Goal: Find specific page/section: Find specific page/section

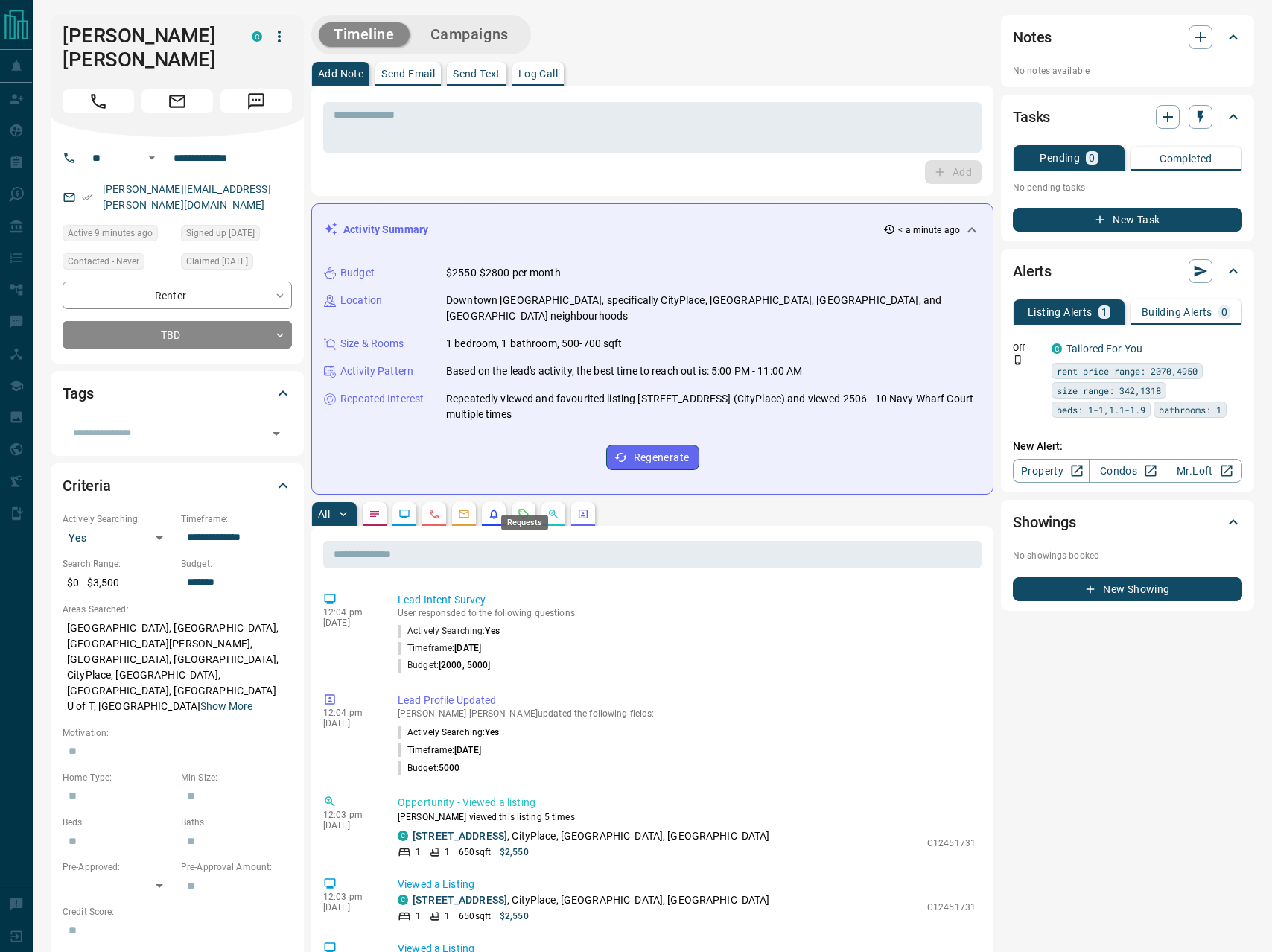
click at [524, 508] on icon "Requests" at bounding box center [523, 514] width 12 height 12
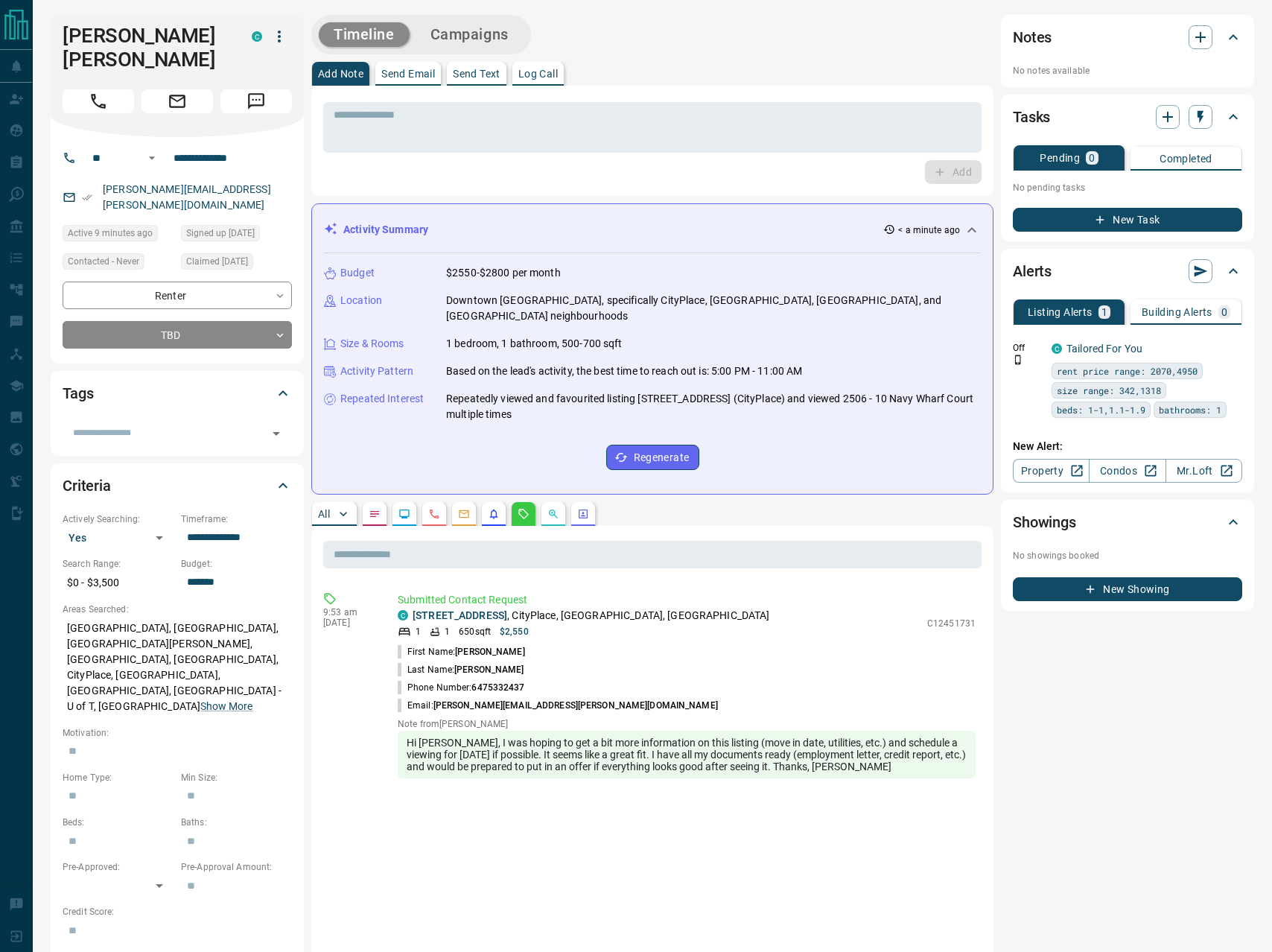
scroll to position [179, 0]
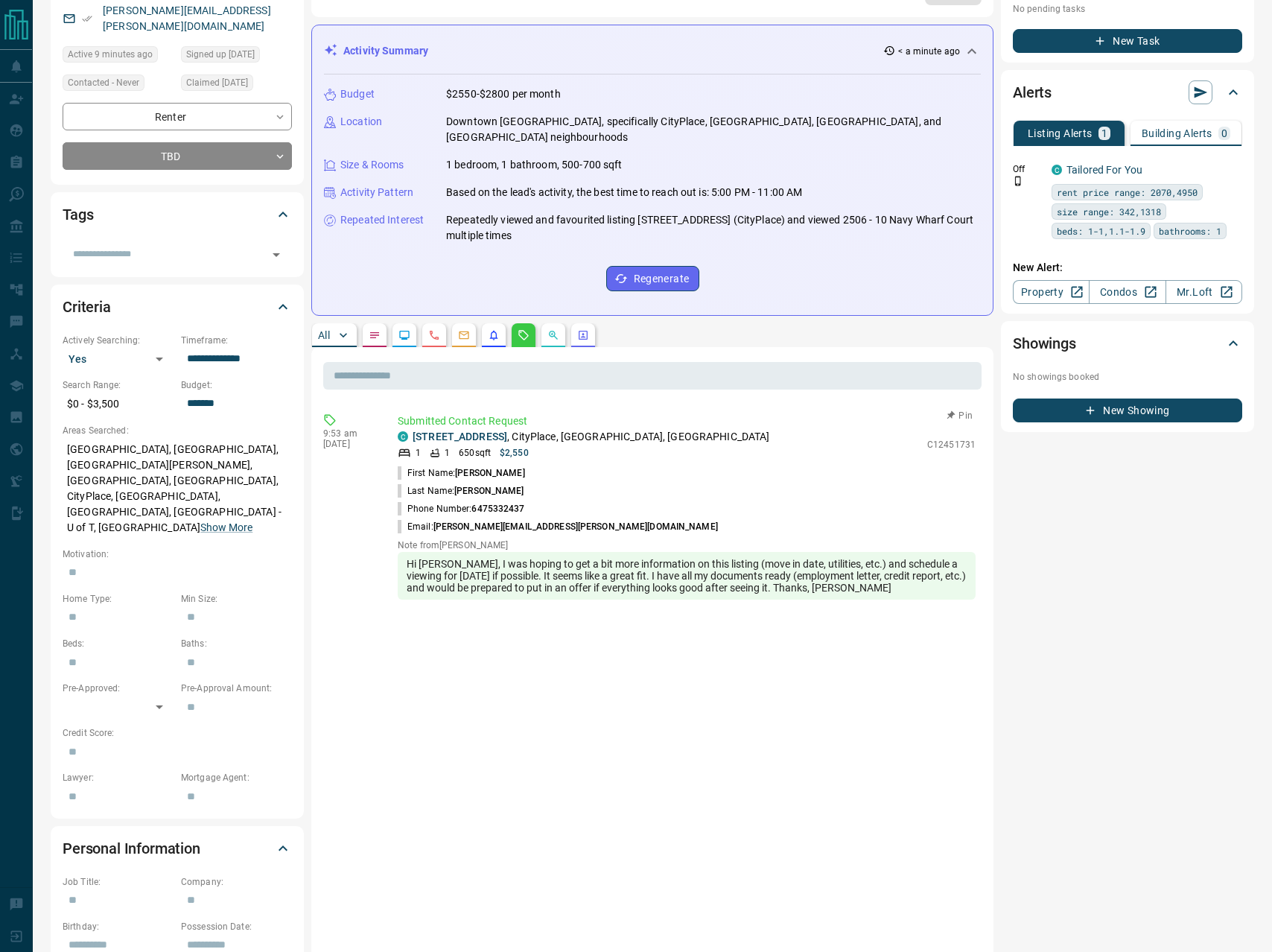
drag, startPoint x: 923, startPoint y: 430, endPoint x: 980, endPoint y: 432, distance: 57.0
click at [981, 432] on div "Submitted Contact Request C [STREET_ADDRESS] 1 1 650 sqft $2,550 C12451731 Firs…" at bounding box center [690, 507] width 584 height 186
click at [803, 413] on p "Submitted Contact Request" at bounding box center [687, 421] width 578 height 16
drag, startPoint x: 929, startPoint y: 430, endPoint x: 958, endPoint y: 431, distance: 29.0
click at [962, 433] on div "C [STREET_ADDRESS] 1 1 650 sqft $2,550 C12451731" at bounding box center [687, 444] width 578 height 30
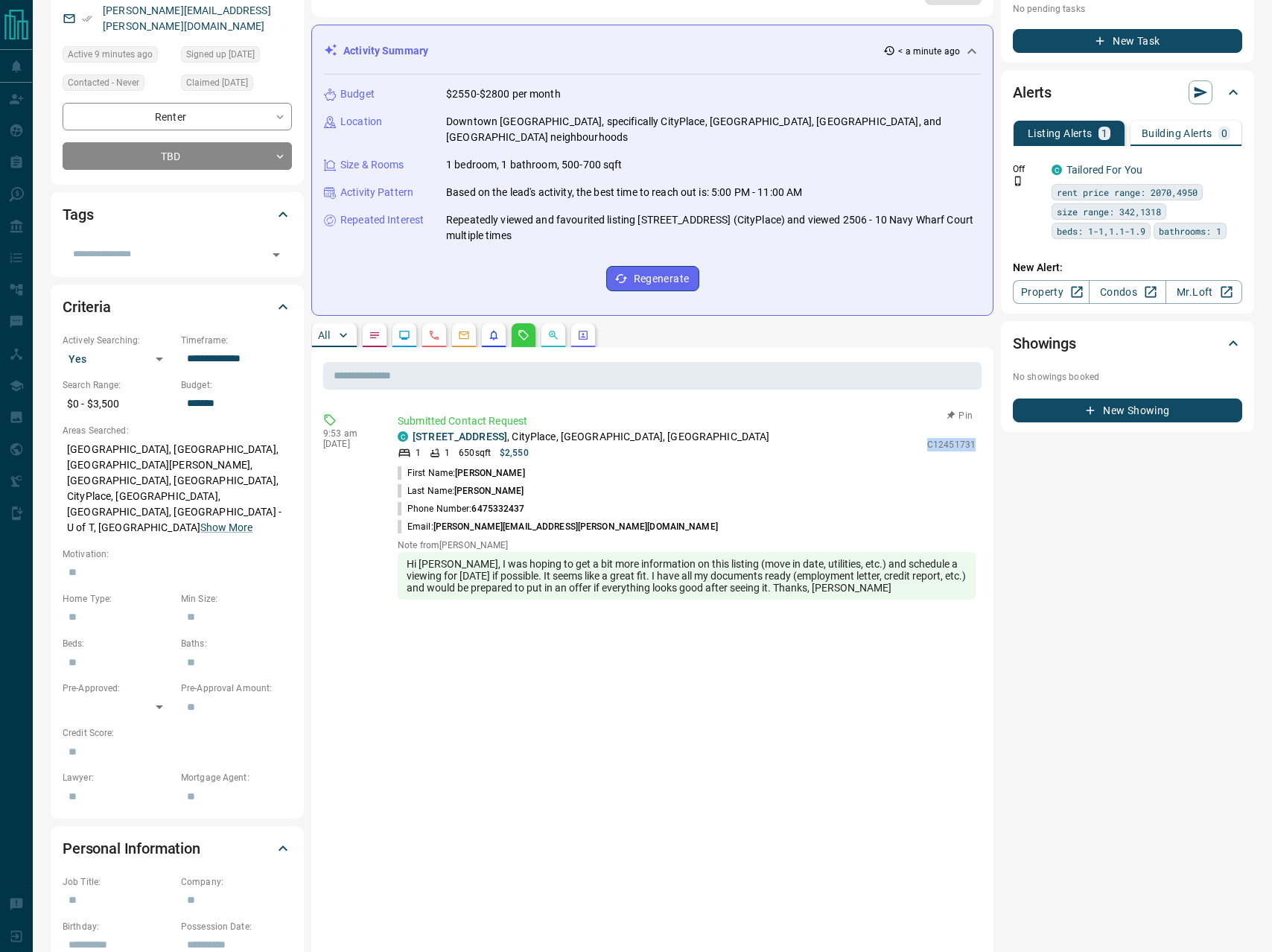
drag, startPoint x: 933, startPoint y: 428, endPoint x: 976, endPoint y: 430, distance: 43.0
click at [976, 430] on div "Submitted Contact Request C [STREET_ADDRESS] 1 1 650 sqft $2,550 C12451731 Firs…" at bounding box center [690, 507] width 584 height 186
copy p "C12451731"
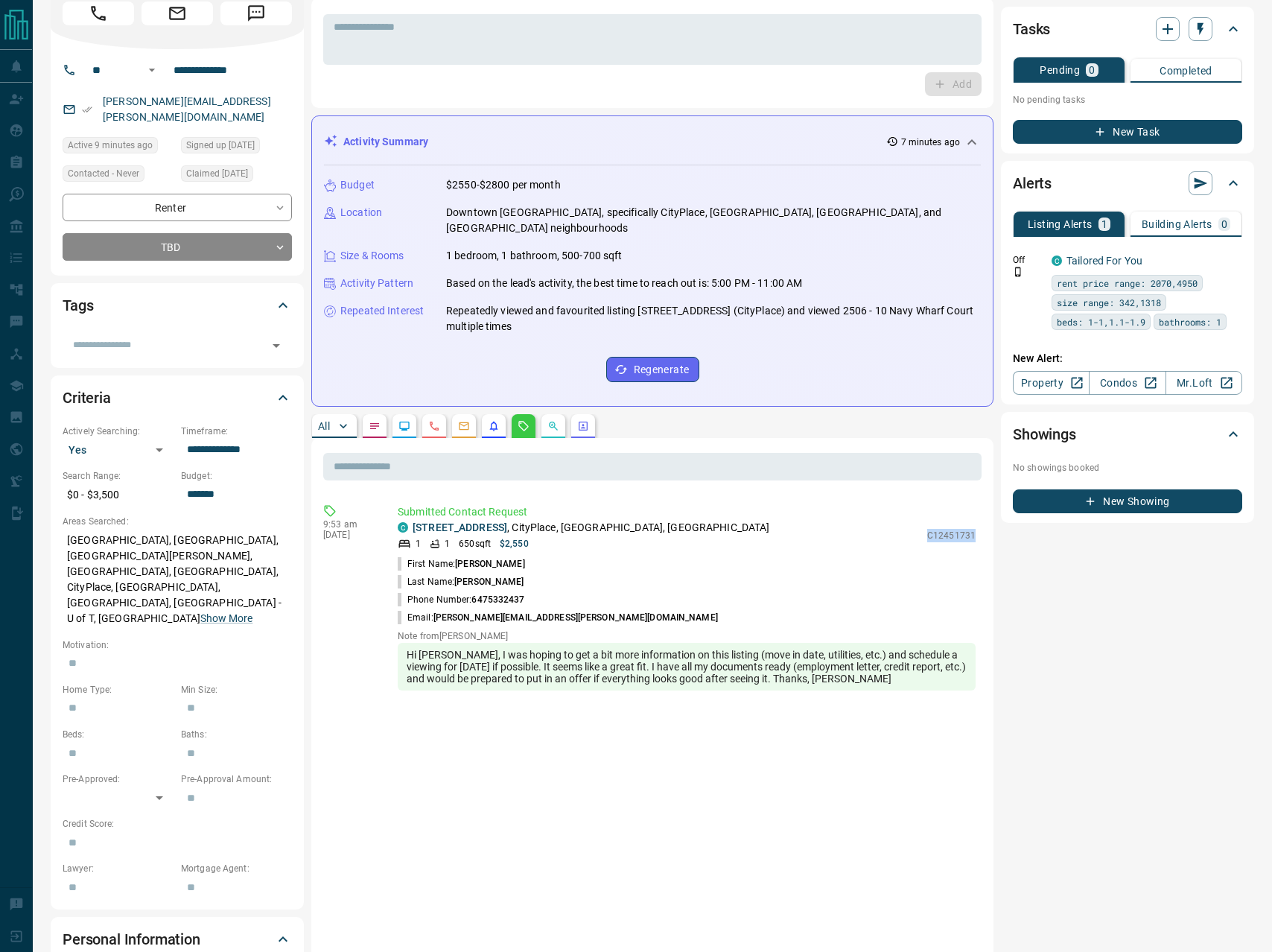
scroll to position [0, 0]
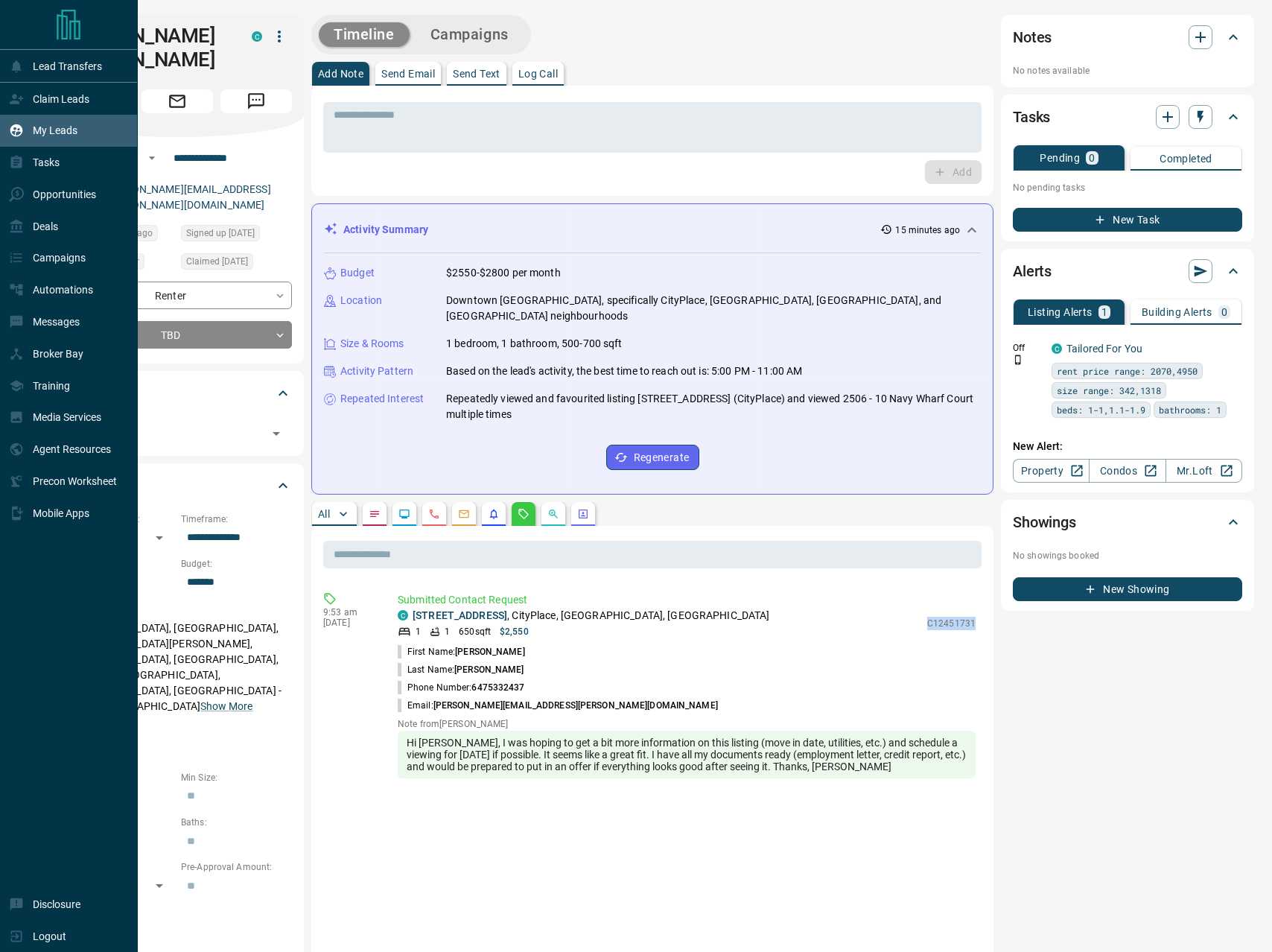
click at [46, 137] on div "My Leads" at bounding box center [42, 131] width 69 height 24
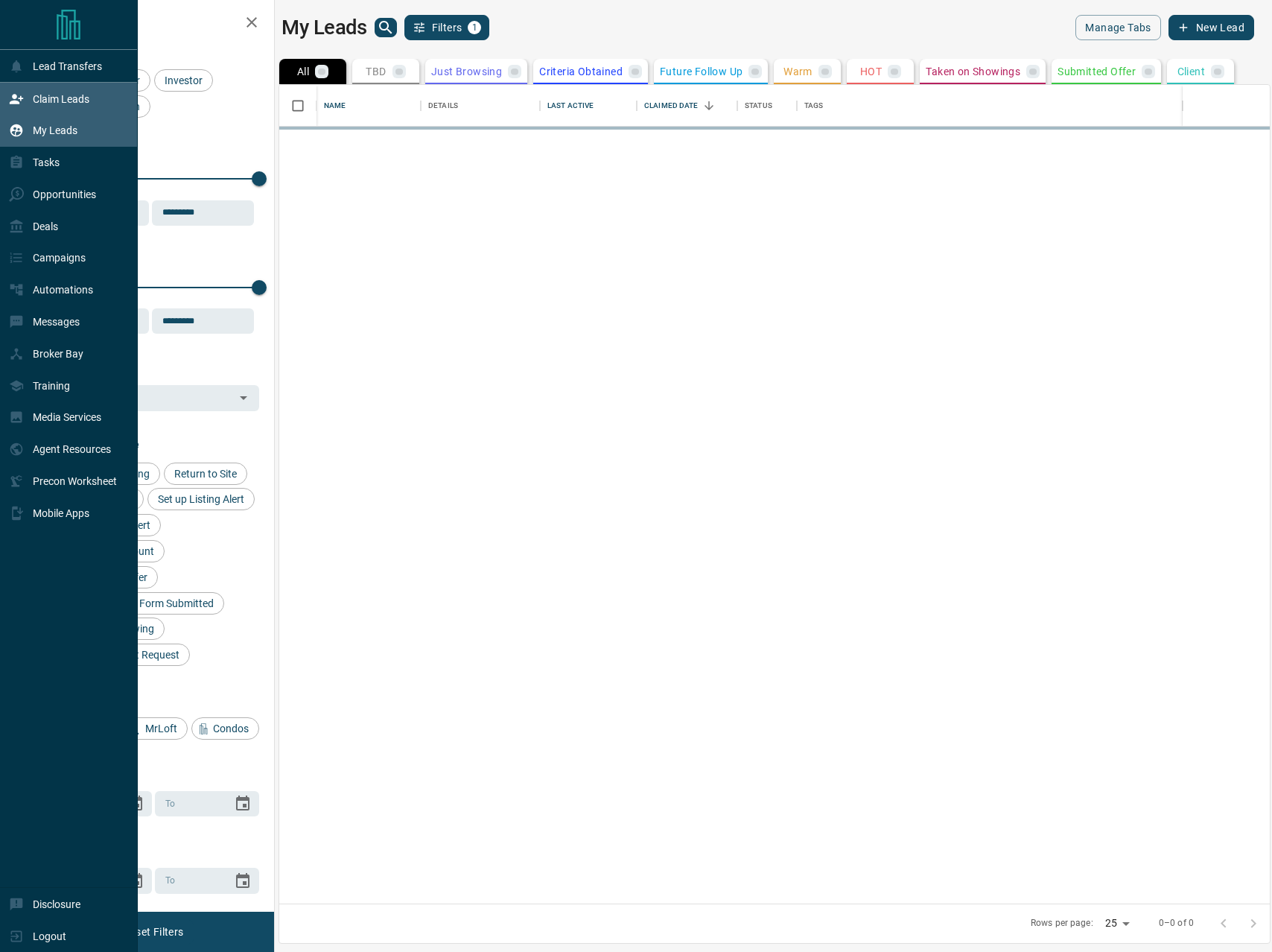
scroll to position [819, 990]
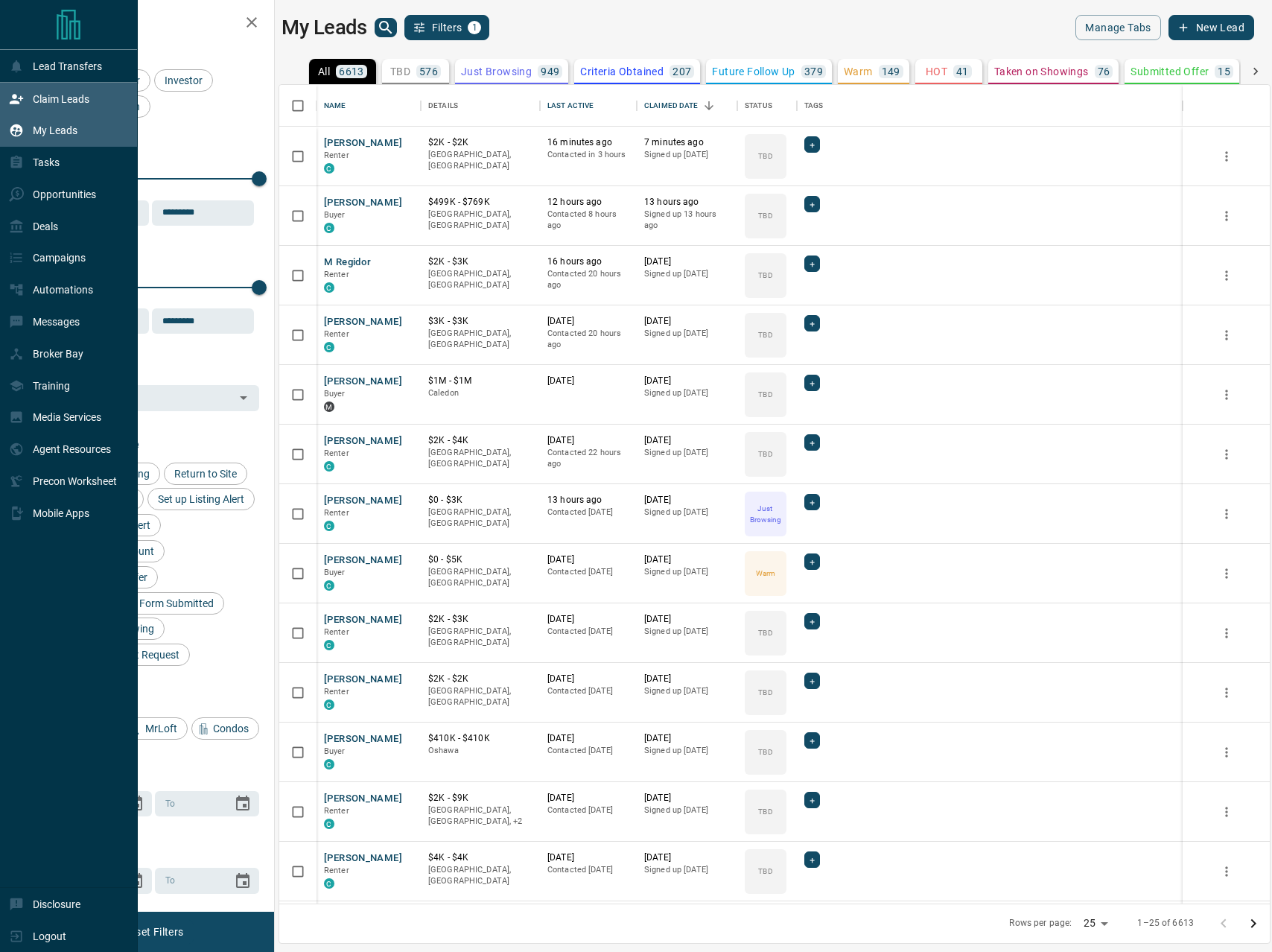
click at [67, 101] on p "Claim Leads" at bounding box center [61, 99] width 56 height 12
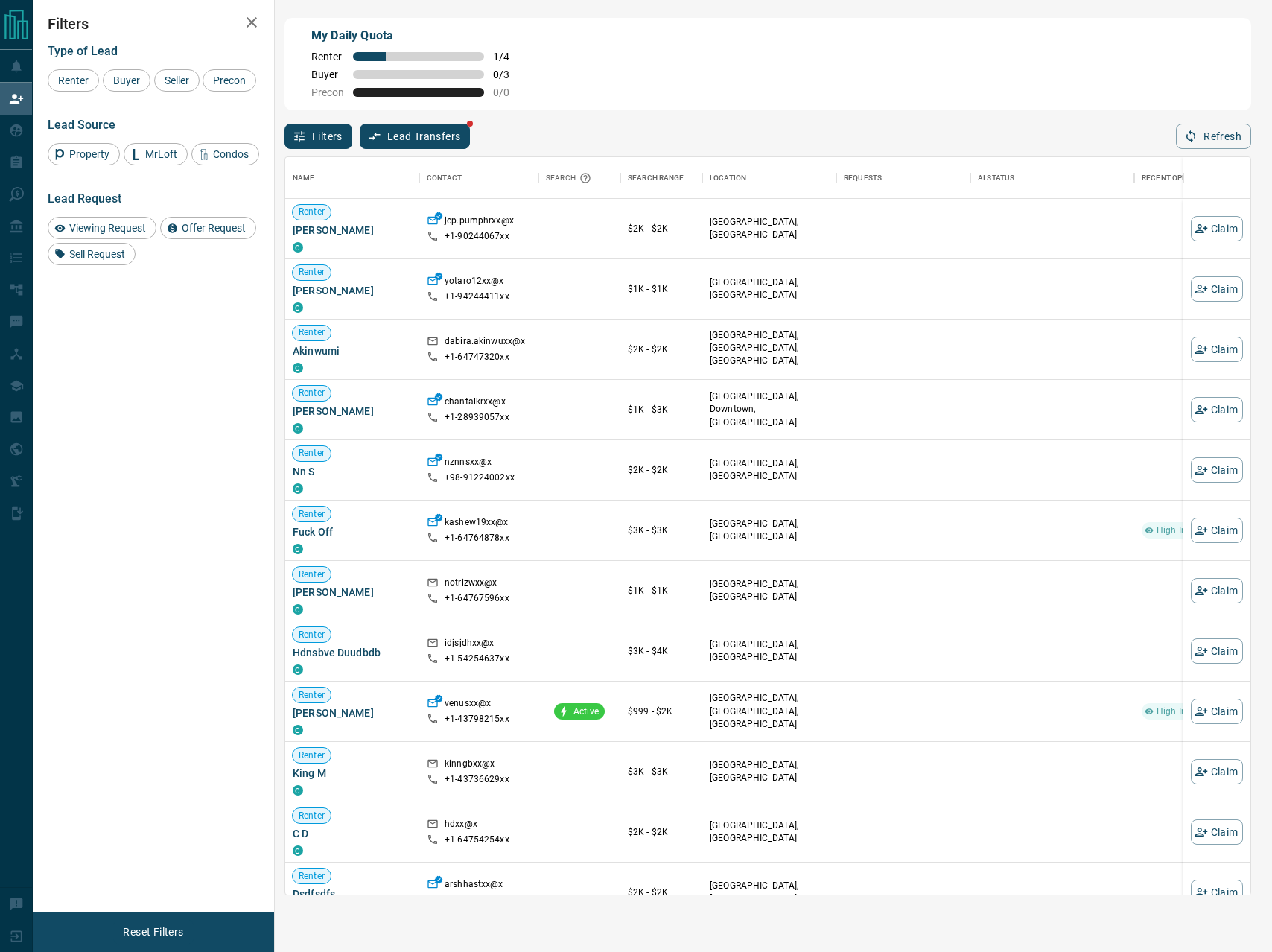
scroll to position [738, 965]
